Goal: Information Seeking & Learning: Find specific fact

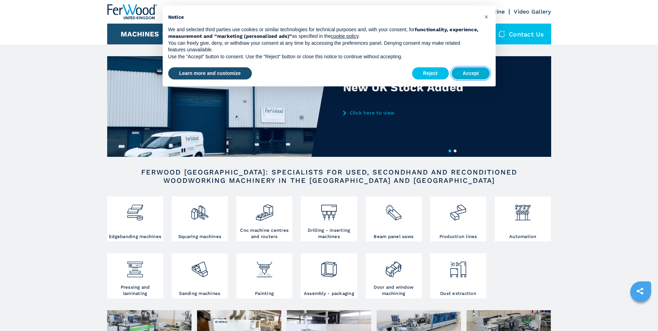
click at [472, 70] on button "Accept" at bounding box center [471, 73] width 39 height 12
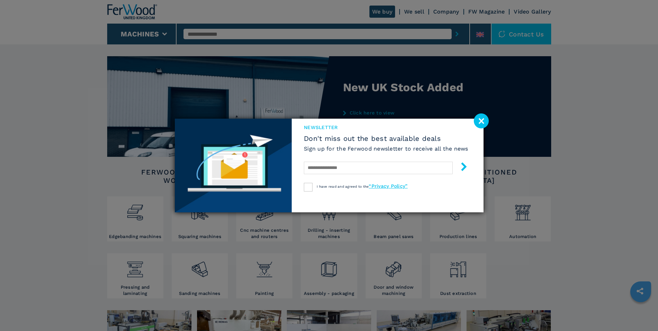
drag, startPoint x: 482, startPoint y: 120, endPoint x: 492, endPoint y: 128, distance: 12.3
click at [482, 120] on image at bounding box center [481, 120] width 15 height 15
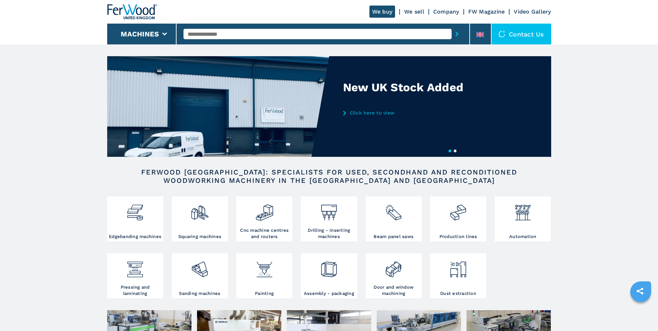
click at [213, 33] on input "text" at bounding box center [318, 34] width 268 height 10
type input "******"
click at [452, 26] on button "submit-button" at bounding box center [457, 34] width 11 height 16
